Goal: Task Accomplishment & Management: Use online tool/utility

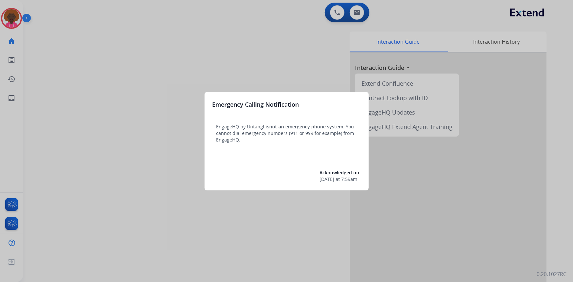
click at [13, 12] on div at bounding box center [286, 141] width 573 height 282
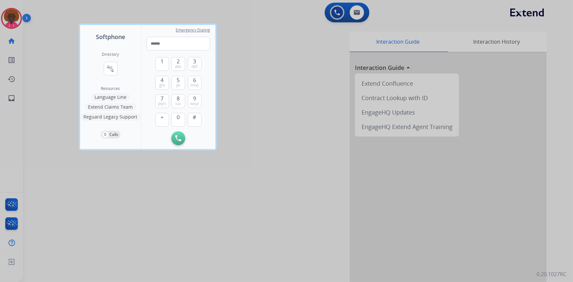
click at [11, 9] on div at bounding box center [286, 141] width 573 height 282
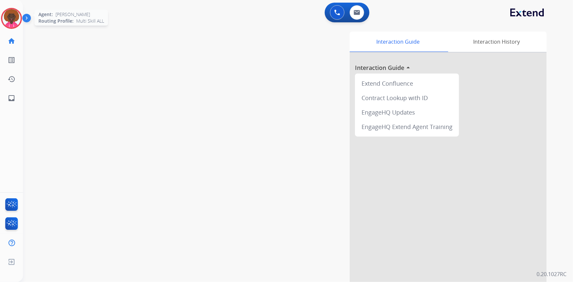
click at [11, 11] on img at bounding box center [11, 18] width 18 height 18
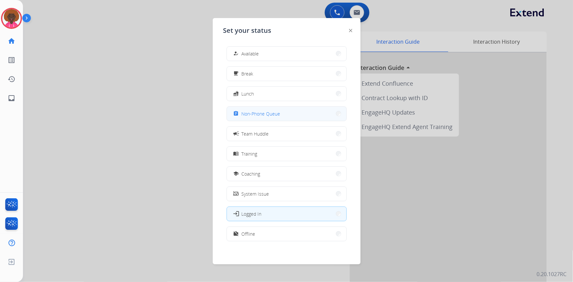
click at [256, 117] on span "Non-Phone Queue" at bounding box center [261, 113] width 39 height 7
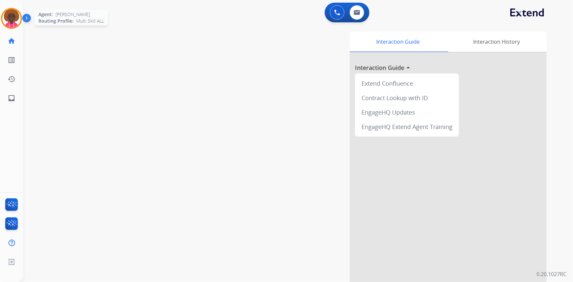
click at [16, 21] on img at bounding box center [11, 18] width 18 height 18
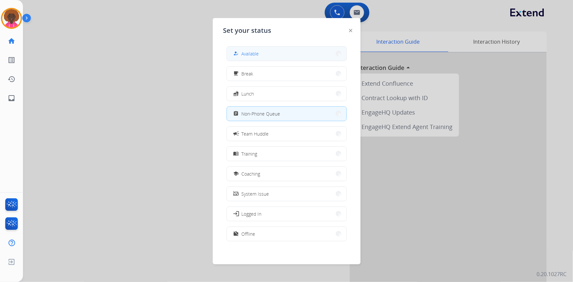
click at [270, 53] on button "how_to_reg Available" at bounding box center [286, 54] width 119 height 14
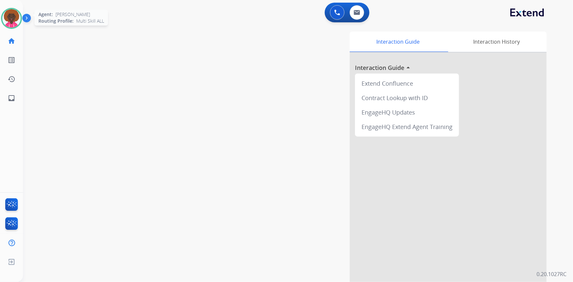
drag, startPoint x: 12, startPoint y: 17, endPoint x: 15, endPoint y: 20, distance: 4.5
click at [12, 17] on img at bounding box center [11, 18] width 18 height 18
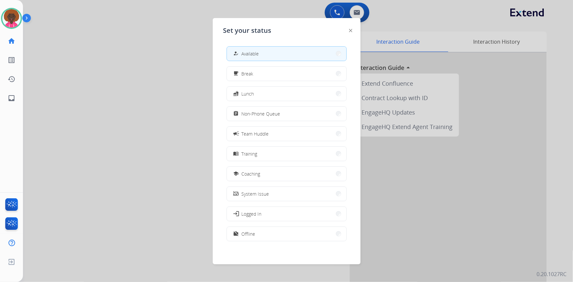
click at [284, 121] on div "how_to_reg Available free_breakfast Break fastfood Lunch assignment Non-Phone Q…" at bounding box center [286, 144] width 127 height 207
click at [318, 75] on button "free_breakfast Break" at bounding box center [286, 74] width 119 height 14
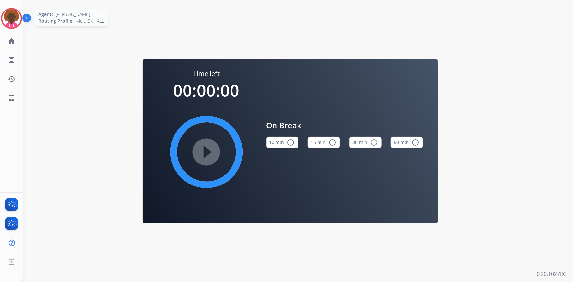
click at [12, 14] on img at bounding box center [11, 18] width 18 height 18
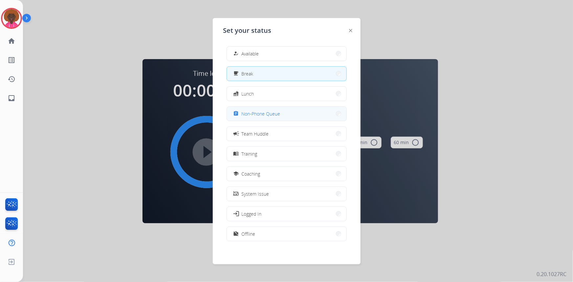
click at [321, 108] on button "assignment Non-Phone Queue" at bounding box center [286, 114] width 119 height 14
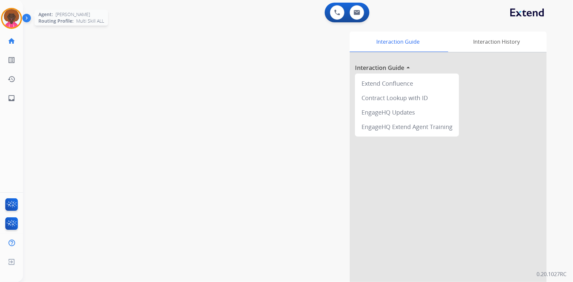
click at [14, 23] on img at bounding box center [11, 18] width 18 height 18
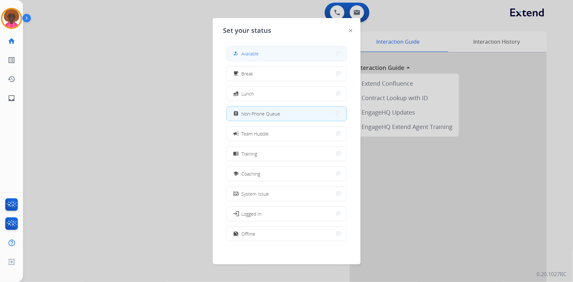
click at [255, 51] on span "Available" at bounding box center [250, 53] width 17 height 7
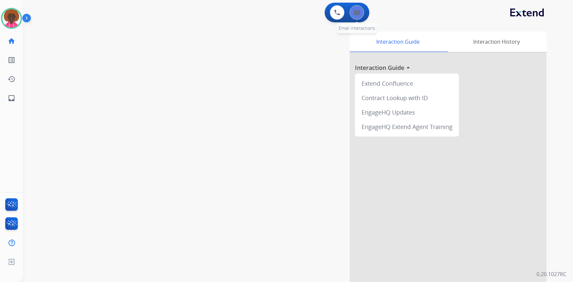
click at [359, 6] on button at bounding box center [357, 12] width 14 height 14
select select "**********"
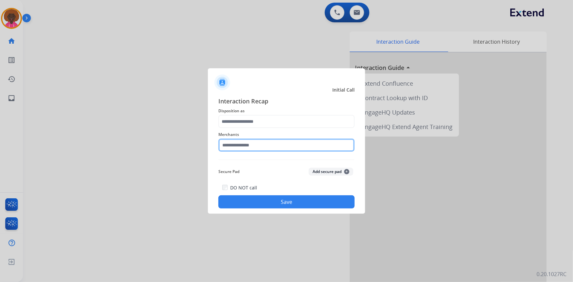
click at [229, 143] on input "text" at bounding box center [286, 145] width 136 height 13
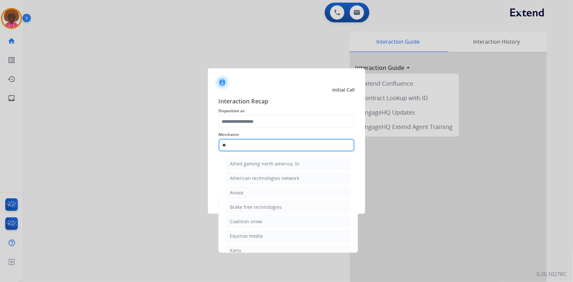
type input "*"
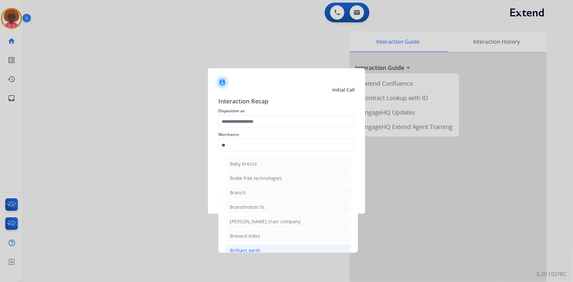
click at [245, 249] on div "Brilliant earth" at bounding box center [245, 250] width 31 height 7
type input "**********"
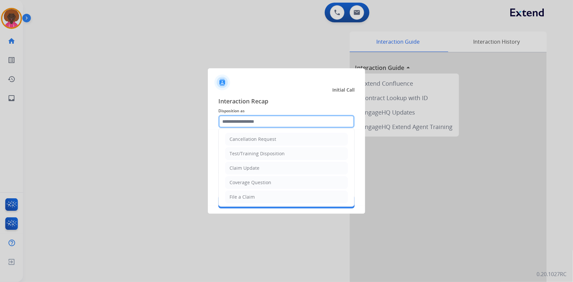
click at [258, 119] on input "text" at bounding box center [286, 121] width 136 height 13
drag, startPoint x: 243, startPoint y: 205, endPoint x: 244, endPoint y: 200, distance: 5.6
click at [243, 205] on li "MyExtend Support" at bounding box center [286, 211] width 122 height 12
type input "**********"
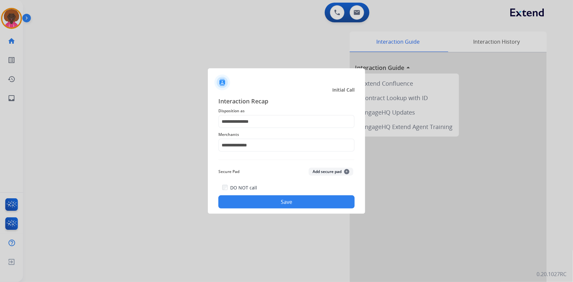
drag, startPoint x: 251, startPoint y: 200, endPoint x: 260, endPoint y: 115, distance: 85.8
click at [260, 115] on div "**********" at bounding box center [286, 153] width 136 height 112
click at [261, 116] on input "**********" at bounding box center [286, 121] width 136 height 13
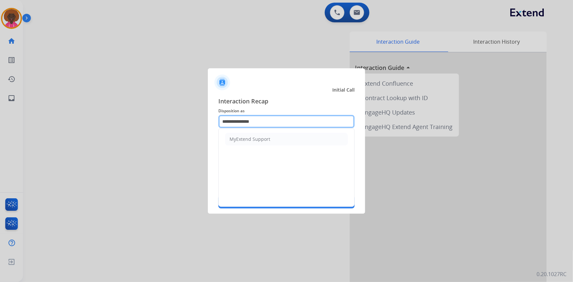
drag, startPoint x: 268, startPoint y: 122, endPoint x: 143, endPoint y: 100, distance: 126.7
click at [0, 100] on app-contact-recap-modal "**********" at bounding box center [0, 141] width 0 height 282
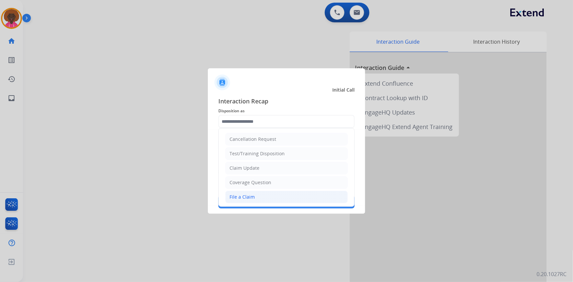
click at [242, 194] on div "File a Claim" at bounding box center [241, 197] width 25 height 7
type input "**********"
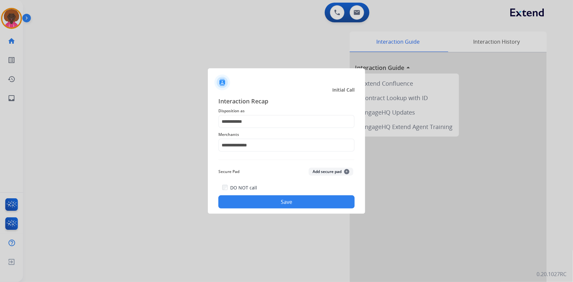
click at [263, 200] on button "Save" at bounding box center [286, 201] width 136 height 13
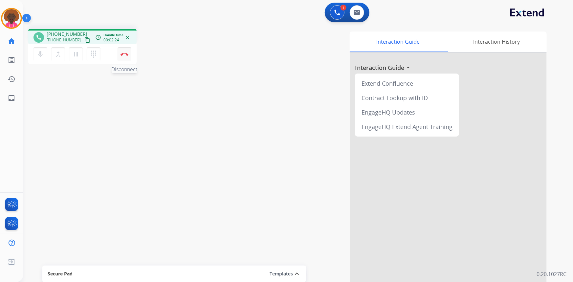
click at [128, 58] on button "Disconnect" at bounding box center [125, 54] width 14 height 14
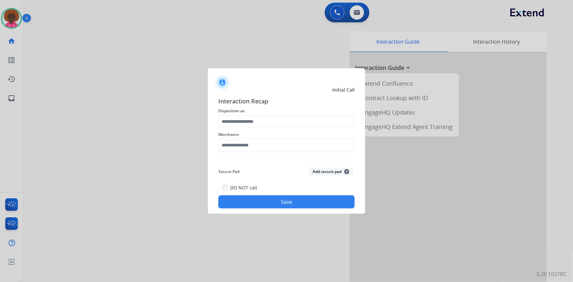
click at [24, 23] on div at bounding box center [286, 141] width 573 height 282
click at [7, 26] on div at bounding box center [286, 141] width 573 height 282
click at [256, 141] on input "text" at bounding box center [286, 145] width 136 height 13
click at [289, 162] on li "Not found" at bounding box center [288, 164] width 125 height 12
type input "*********"
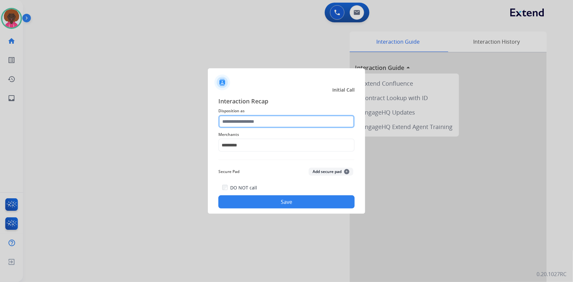
click at [254, 122] on input "text" at bounding box center [286, 121] width 136 height 13
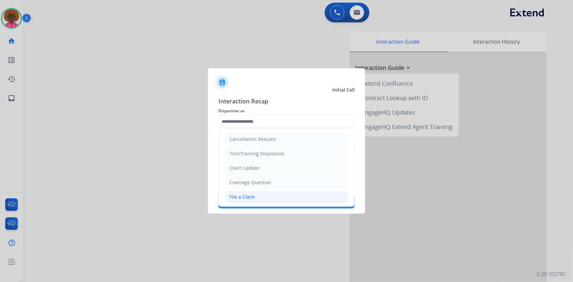
click at [240, 198] on div "File a Claim" at bounding box center [241, 197] width 25 height 7
type input "**********"
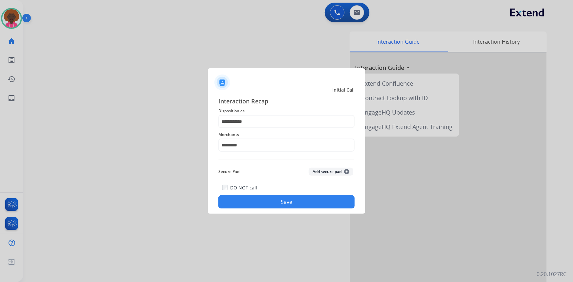
click at [273, 201] on button "Save" at bounding box center [286, 201] width 136 height 13
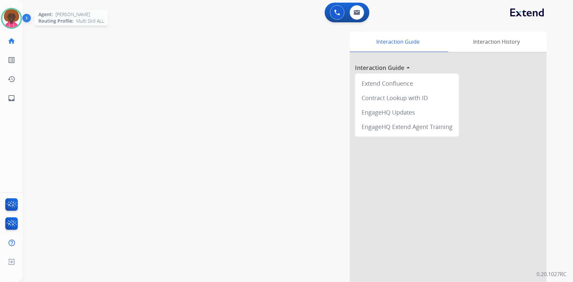
click at [7, 14] on img at bounding box center [11, 18] width 18 height 18
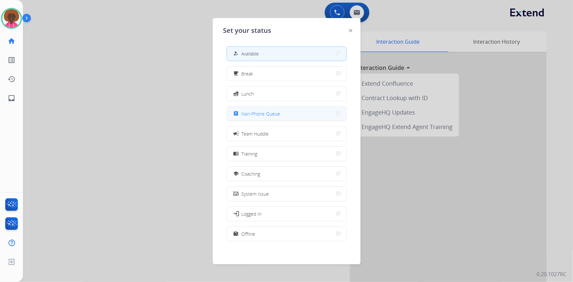
click at [279, 117] on span "Non-Phone Queue" at bounding box center [261, 113] width 39 height 7
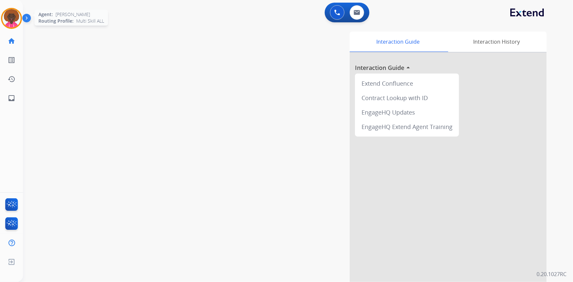
click at [15, 21] on img at bounding box center [11, 18] width 18 height 18
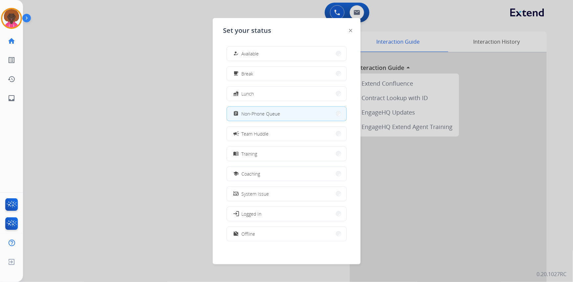
click at [248, 48] on button "how_to_reg Available" at bounding box center [286, 54] width 119 height 14
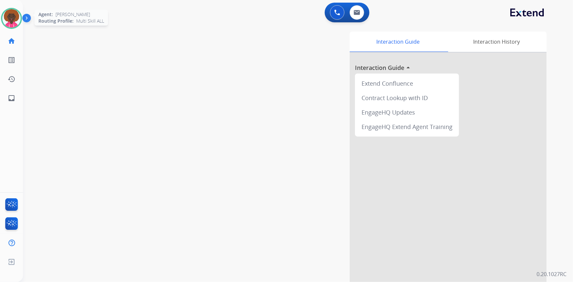
click at [14, 18] on img at bounding box center [11, 18] width 18 height 18
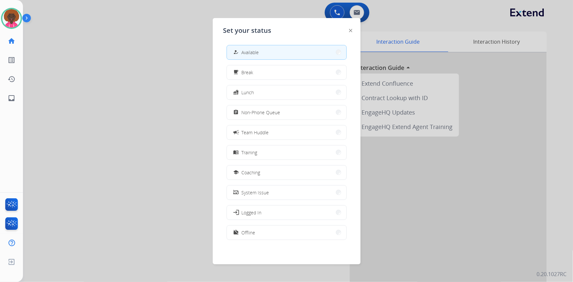
scroll to position [2, 0]
click at [262, 225] on button "work_off Offline" at bounding box center [286, 232] width 119 height 14
